Goal: Task Accomplishment & Management: Complete application form

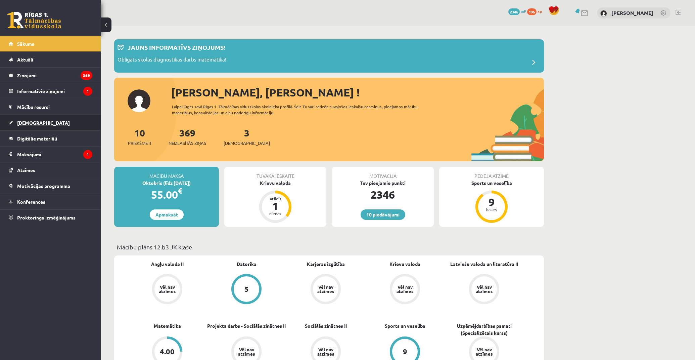
click at [49, 120] on link "[DEMOGRAPHIC_DATA]" at bounding box center [51, 122] width 84 height 15
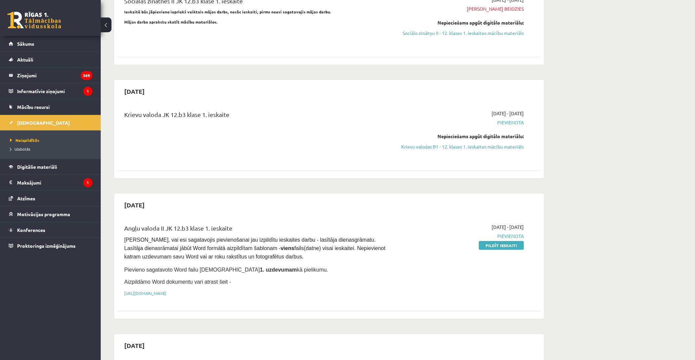
scroll to position [112, 0]
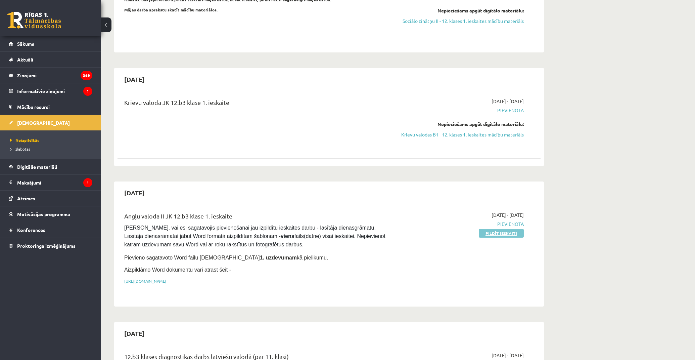
click at [504, 233] on link "Pildīt ieskaiti" at bounding box center [501, 233] width 45 height 9
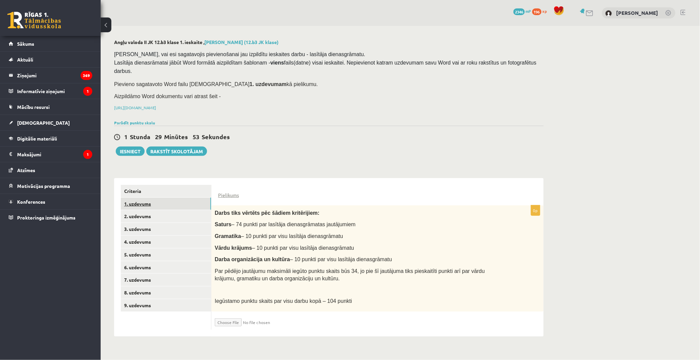
click at [170, 197] on link "1. uzdevums" at bounding box center [166, 203] width 90 height 12
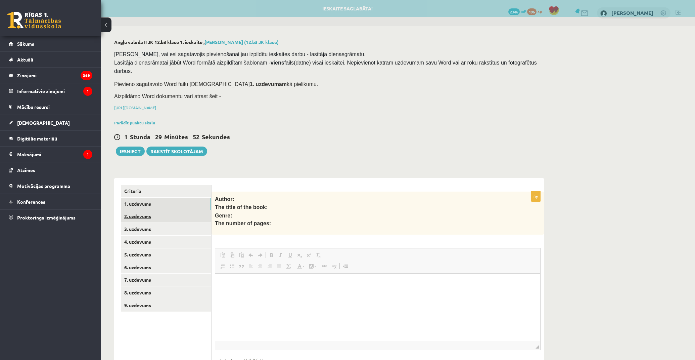
click at [172, 210] on link "2. uzdevums" at bounding box center [166, 216] width 90 height 12
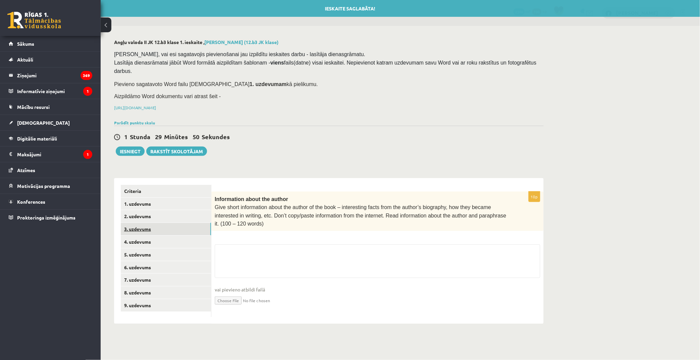
click at [171, 223] on link "3. uzdevums" at bounding box center [166, 229] width 90 height 12
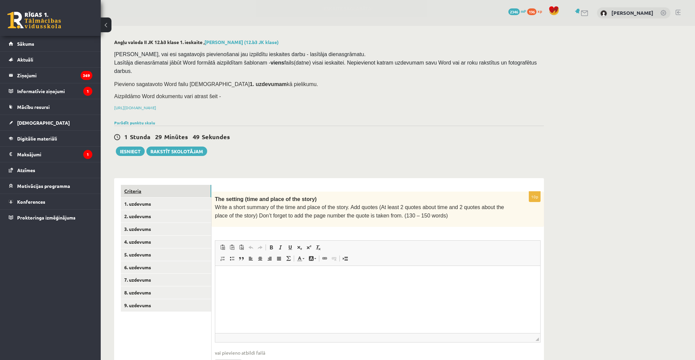
click at [173, 185] on link "Criteria" at bounding box center [166, 191] width 90 height 12
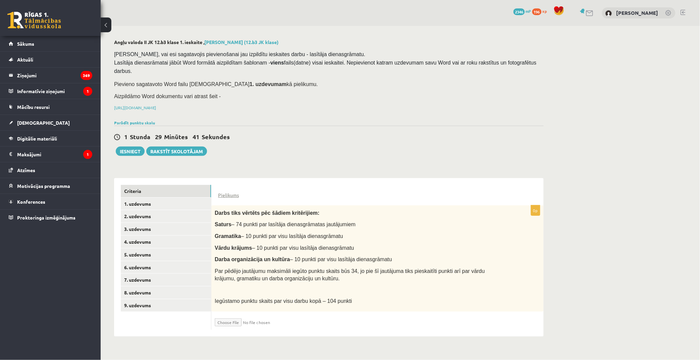
click at [236, 315] on input "file" at bounding box center [255, 320] width 80 height 11
type input "**********"
click at [261, 315] on input "file" at bounding box center [255, 320] width 80 height 11
click at [227, 315] on input "file" at bounding box center [255, 320] width 80 height 11
type input "**********"
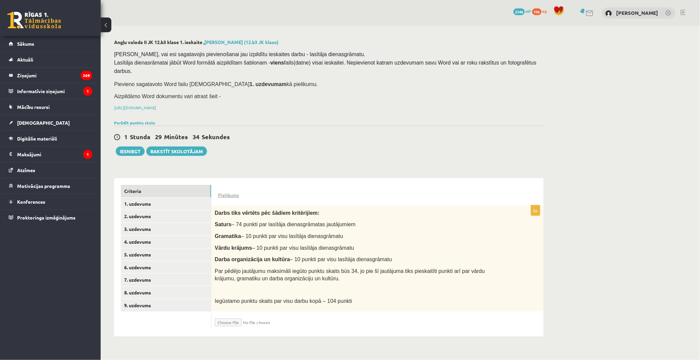
click at [280, 315] on input "file" at bounding box center [255, 320] width 80 height 11
click at [153, 197] on link "1. uzdevums" at bounding box center [166, 203] width 90 height 12
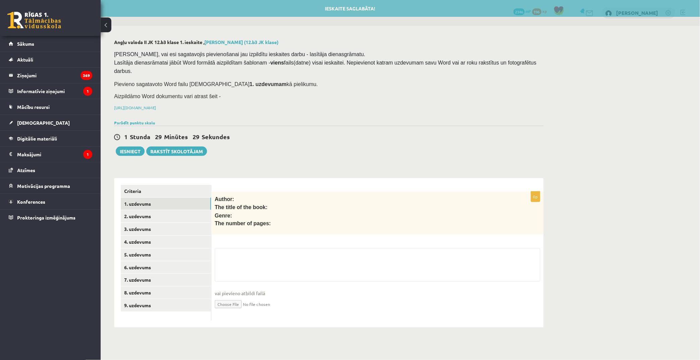
click at [229, 297] on input "file" at bounding box center [378, 304] width 326 height 14
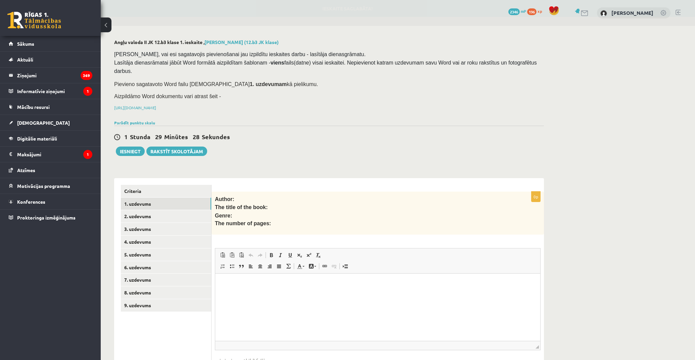
type input "**********"
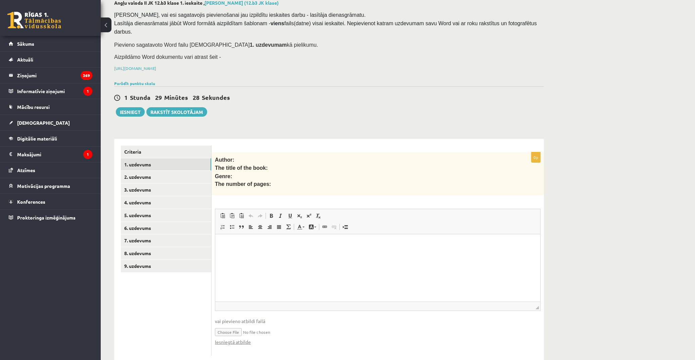
scroll to position [43, 0]
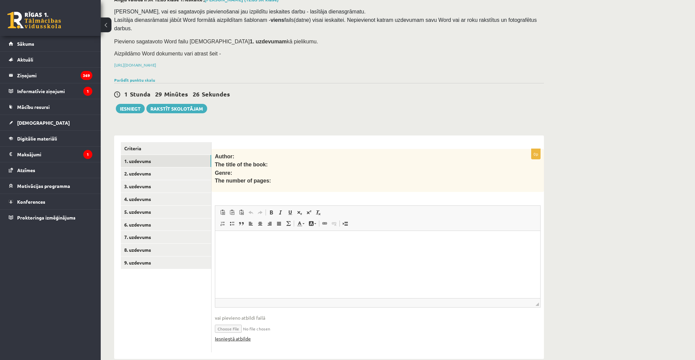
click at [230, 335] on link "Iesniegtā atbilde" at bounding box center [233, 338] width 36 height 7
click at [197, 142] on link "Criteria" at bounding box center [166, 148] width 90 height 12
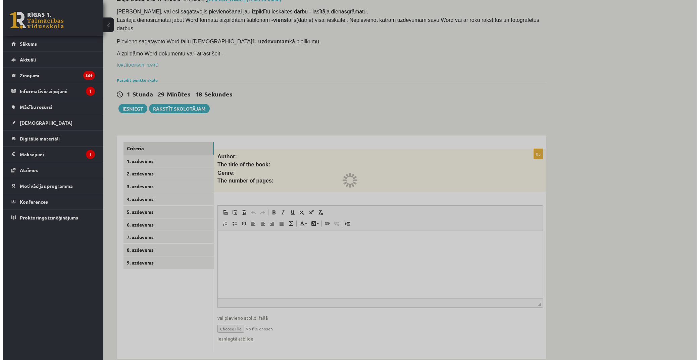
scroll to position [0, 0]
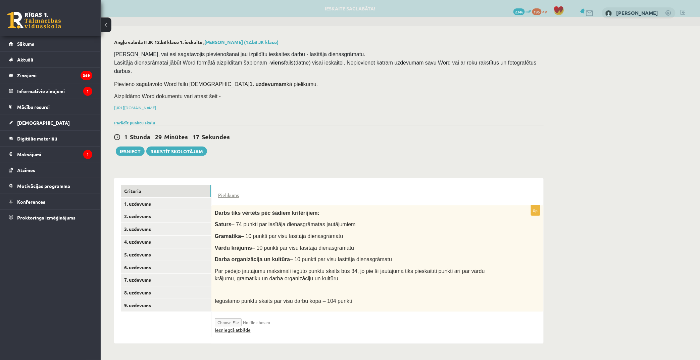
click at [241, 326] on link "Iesniegtā atbilde" at bounding box center [233, 329] width 36 height 7
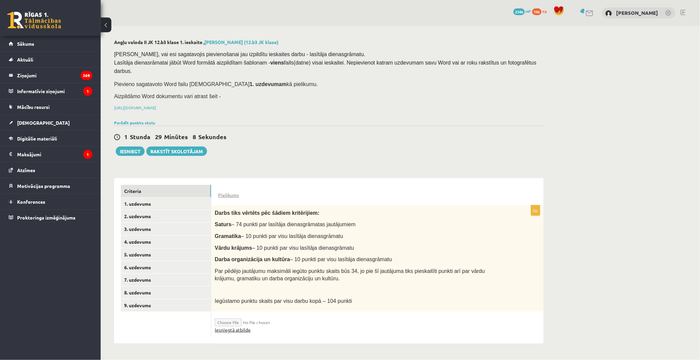
click at [242, 326] on link "Iesniegtā atbilde" at bounding box center [233, 329] width 36 height 7
click at [142, 199] on ul "Criteria 1. uzdevums 2. uzdevums 3. uzdevums 4. uzdevums 5. uzdevums 6. uzdevum…" at bounding box center [166, 261] width 91 height 152
click at [185, 146] on link "Rakstīt skolotājam" at bounding box center [176, 150] width 61 height 9
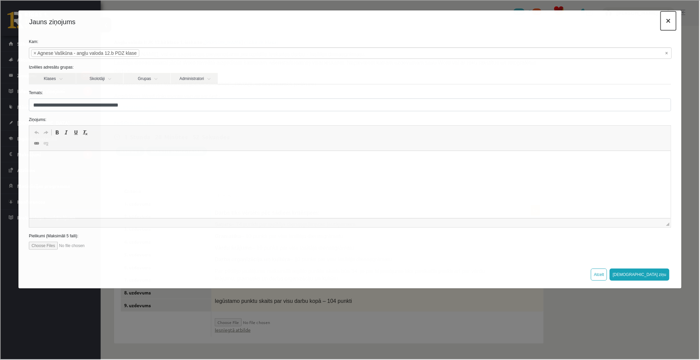
click at [672, 22] on button "×" at bounding box center [668, 20] width 15 height 19
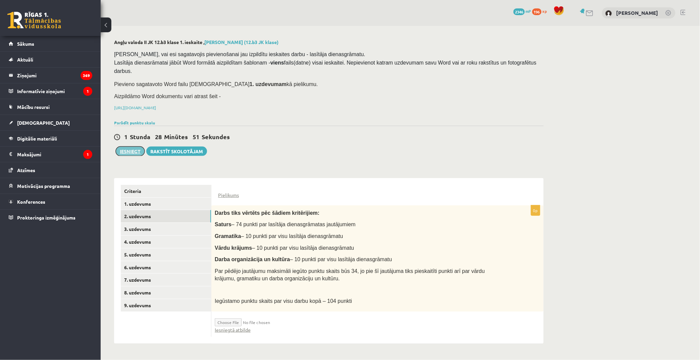
click at [131, 146] on button "Iesniegt" at bounding box center [130, 150] width 29 height 9
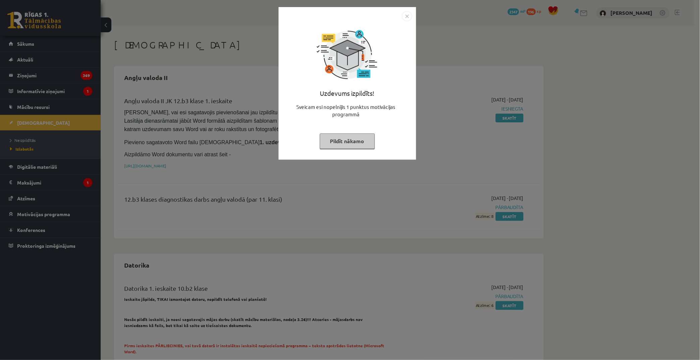
click at [338, 142] on button "Pildīt nākamo" at bounding box center [347, 140] width 55 height 15
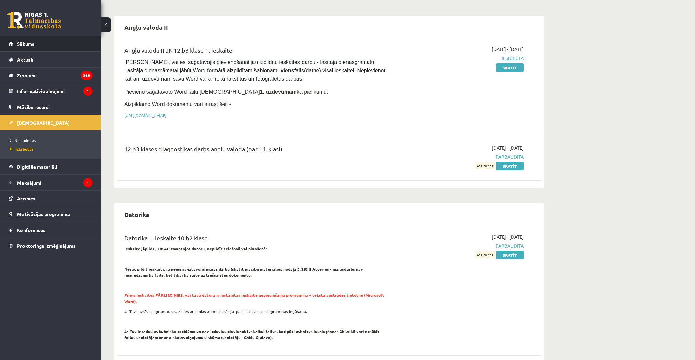
scroll to position [37, 0]
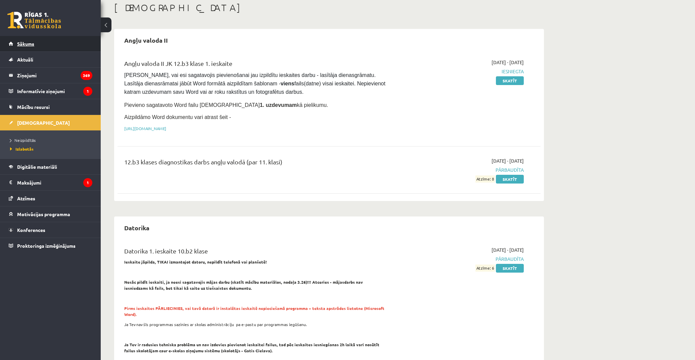
click at [36, 46] on link "Sākums" at bounding box center [51, 43] width 84 height 15
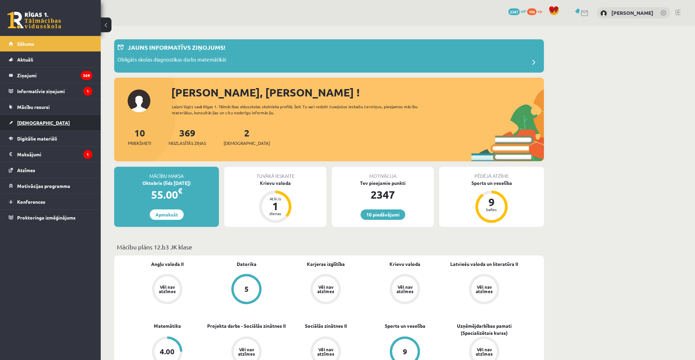
click at [38, 120] on link "[DEMOGRAPHIC_DATA]" at bounding box center [51, 122] width 84 height 15
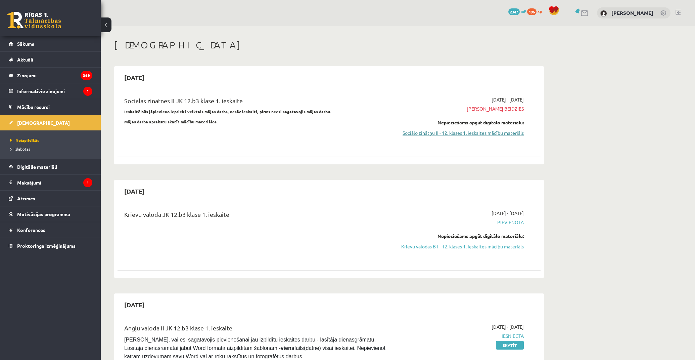
click at [492, 131] on link "Sociālo zinātņu II - 12. klases 1. ieskaites mācību materiāls" at bounding box center [460, 132] width 127 height 7
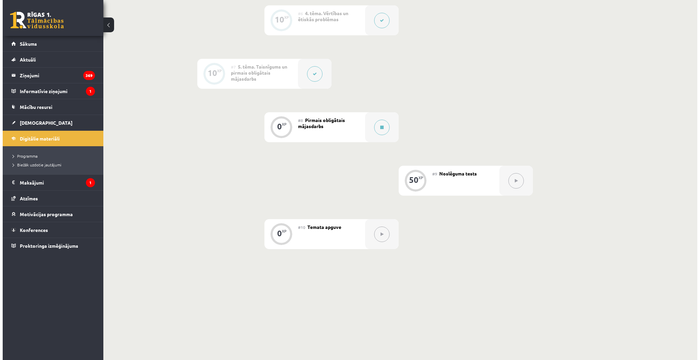
scroll to position [448, 0]
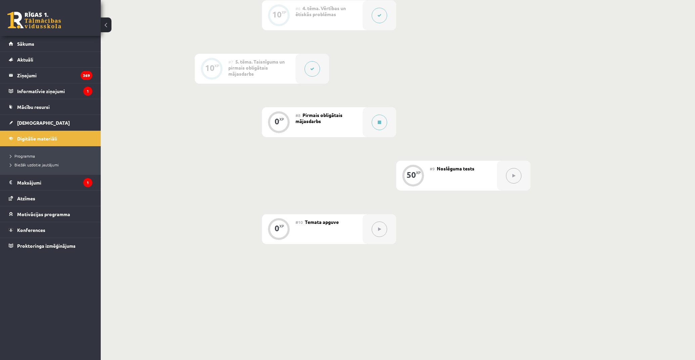
click at [340, 116] on span "Pirmais obligātais mājasdarbs" at bounding box center [319, 118] width 47 height 12
click at [374, 117] on button at bounding box center [379, 122] width 15 height 15
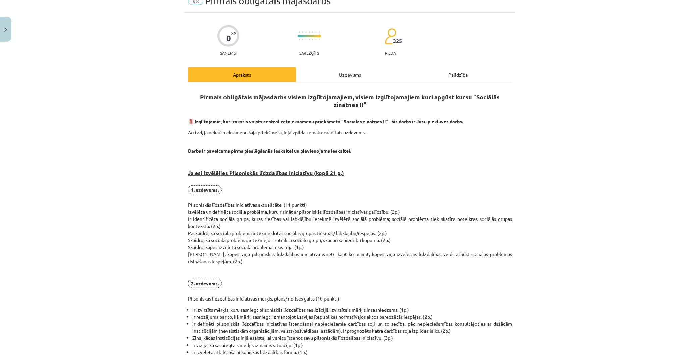
scroll to position [75, 0]
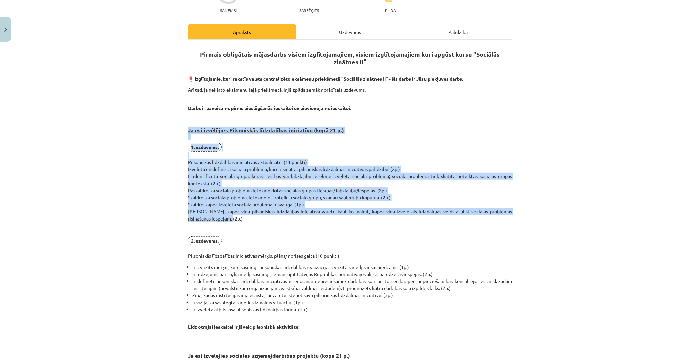
drag, startPoint x: 177, startPoint y: 128, endPoint x: 519, endPoint y: 219, distance: 354.5
click at [519, 219] on div "Mācību tēma: Sociālo zinātņu ii - 12. klases 1. ieskaites mācību materiāls #8 P…" at bounding box center [350, 180] width 700 height 360
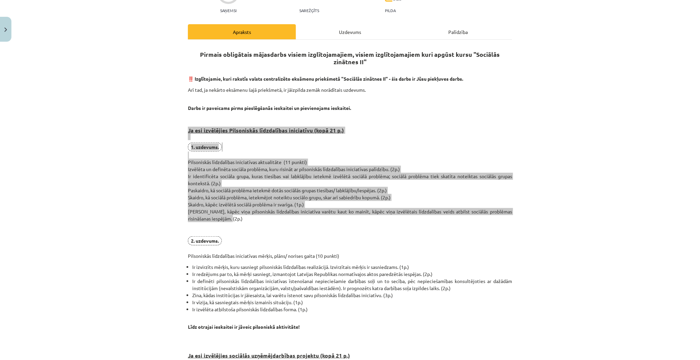
copy div "Ja esi izvēlējies Pilsoniskās līdzdalības iniciatīvu (kopā 21 p.) 1. uzdevums. …"
